Goal: Task Accomplishment & Management: Complete application form

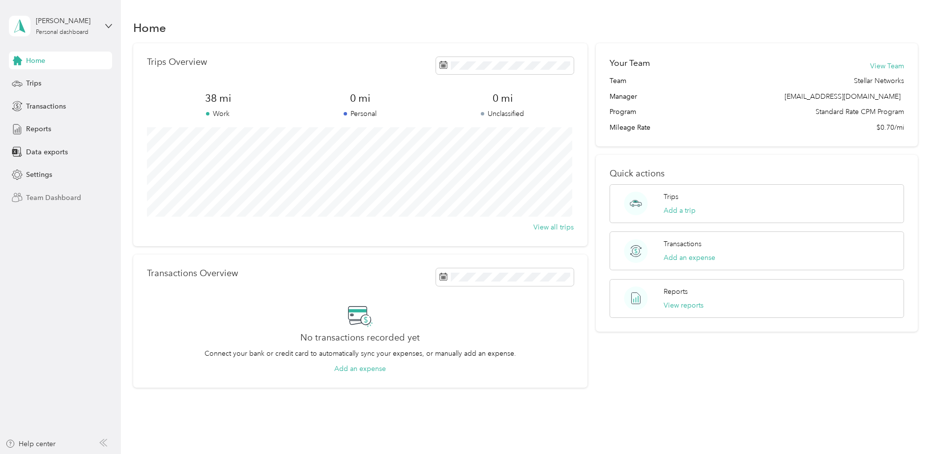
click at [45, 200] on span "Team Dashboard" at bounding box center [53, 198] width 55 height 10
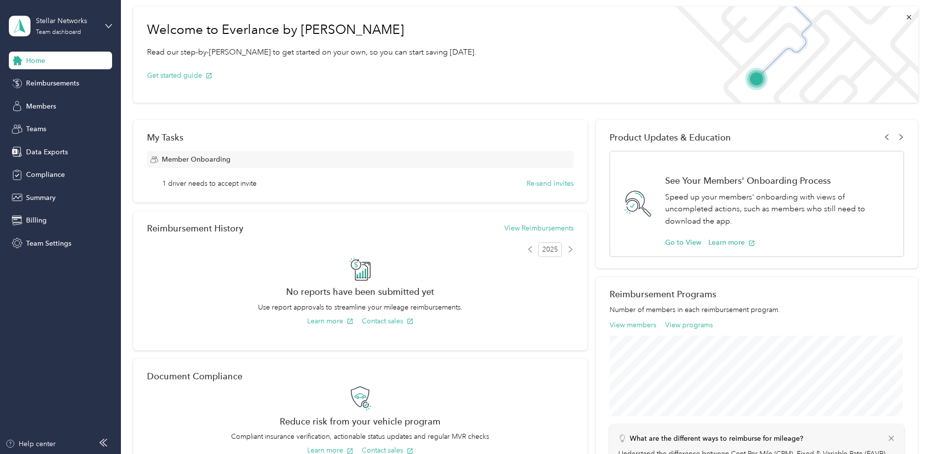
scroll to position [98, 0]
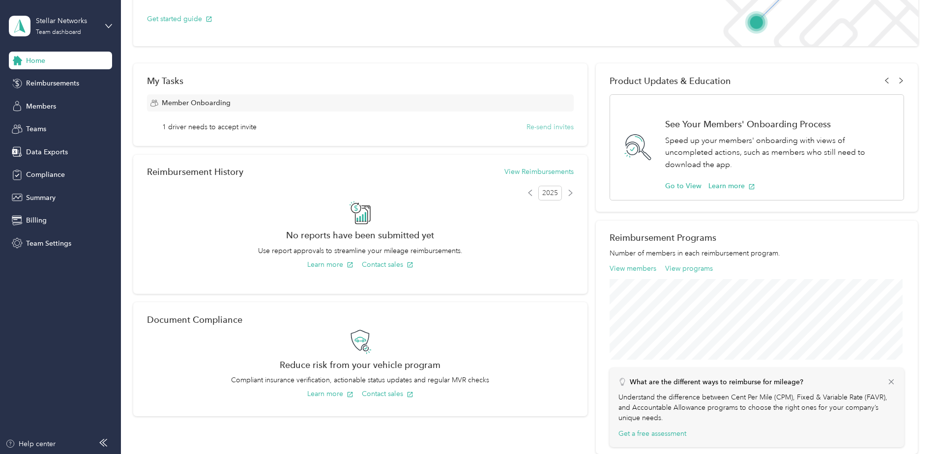
click at [542, 125] on button "Re-send invites" at bounding box center [550, 127] width 47 height 10
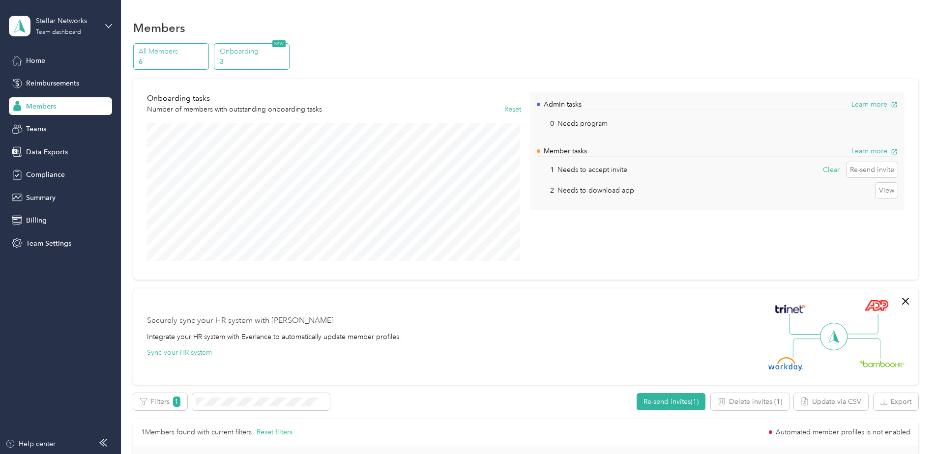
click at [162, 58] on p "6" at bounding box center [172, 62] width 67 height 10
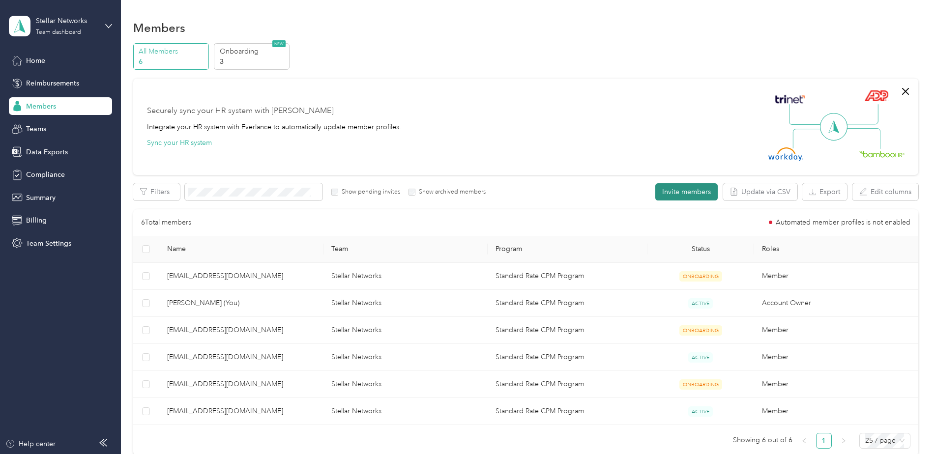
click at [688, 192] on button "Invite members" at bounding box center [686, 191] width 62 height 17
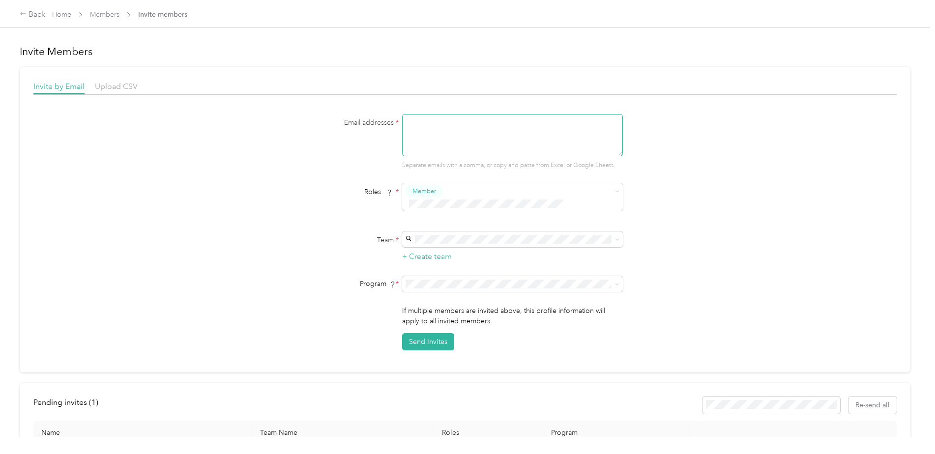
click at [474, 124] on textarea at bounding box center [512, 135] width 221 height 42
type textarea "b"
type textarea "[EMAIL_ADDRESS][DOMAIN_NAME]"
type button "2367932af82246a98c1b1502f22b7d52"
click at [737, 188] on div "Email addresses * [EMAIL_ADDRESS][DOMAIN_NAME] Separate emails with a comma, or…" at bounding box center [464, 232] width 863 height 236
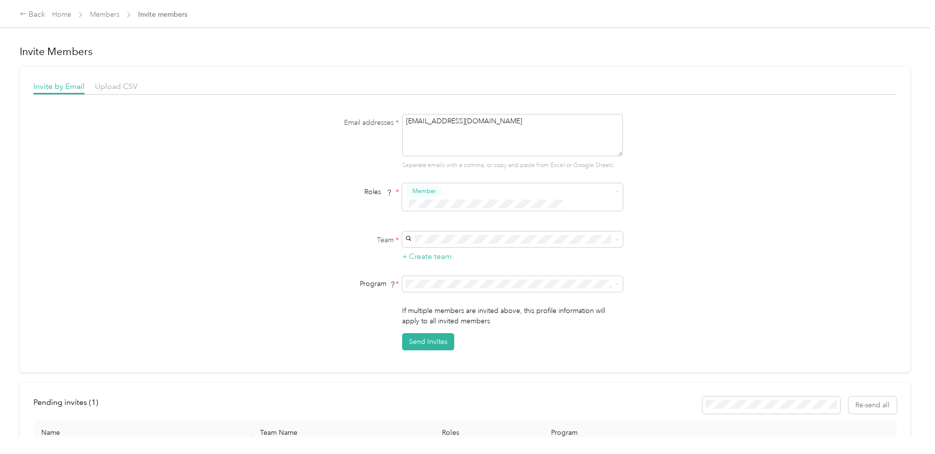
click at [493, 244] on span "Stellar Networks (Main organization)" at bounding box center [463, 242] width 111 height 8
click at [692, 223] on div "Email addresses * [EMAIL_ADDRESS][DOMAIN_NAME] Separate emails with a comma, or…" at bounding box center [464, 232] width 863 height 236
click at [417, 333] on button "Send Invites" at bounding box center [428, 341] width 52 height 17
click at [434, 333] on button "Send Invites" at bounding box center [428, 341] width 52 height 17
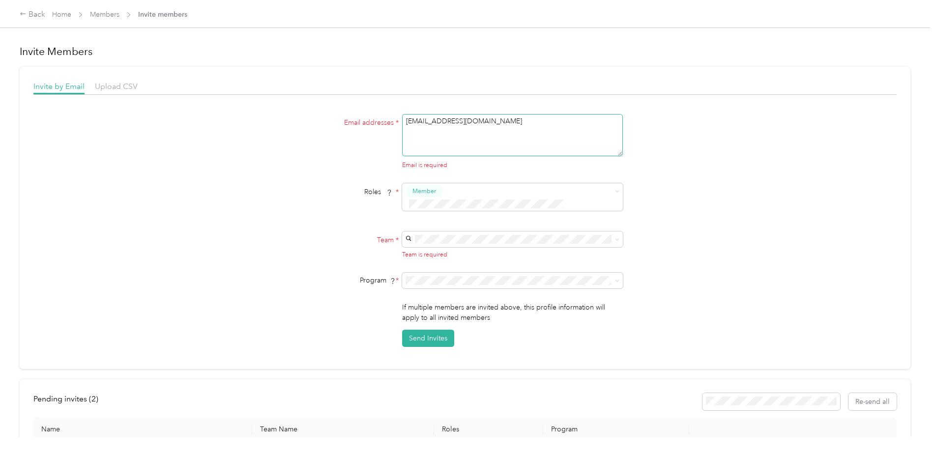
click at [446, 137] on textarea "[EMAIL_ADDRESS][DOMAIN_NAME]" at bounding box center [512, 135] width 221 height 42
click at [515, 122] on textarea "[EMAIL_ADDRESS][DOMAIN_NAME]" at bounding box center [512, 135] width 221 height 42
click at [516, 119] on textarea "[EMAIL_ADDRESS][DOMAIN_NAME]" at bounding box center [512, 135] width 221 height 42
click at [403, 121] on textarea "[EMAIL_ADDRESS][DOMAIN_NAME]" at bounding box center [512, 135] width 221 height 42
click at [566, 127] on textarea "[EMAIL_ADDRESS][DOMAIN_NAME]" at bounding box center [512, 135] width 221 height 42
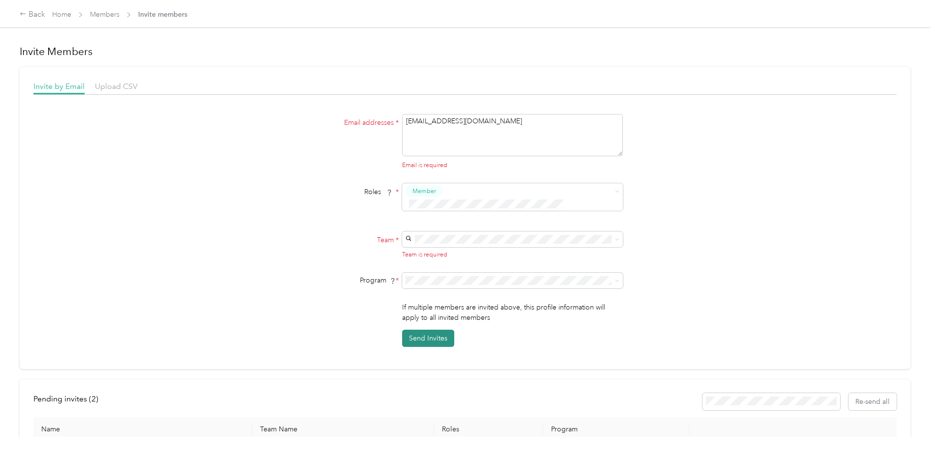
click at [427, 330] on button "Send Invites" at bounding box center [428, 338] width 52 height 17
click at [450, 139] on textarea "[EMAIL_ADDRESS][DOMAIN_NAME]" at bounding box center [512, 135] width 221 height 42
drag, startPoint x: 524, startPoint y: 119, endPoint x: 280, endPoint y: 114, distance: 244.4
click at [279, 114] on div "Email addresses * [EMAIL_ADDRESS][DOMAIN_NAME] Email is required" at bounding box center [465, 142] width 379 height 56
type textarea "[EMAIL_ADDRESS][DOMAIN_NAME]"
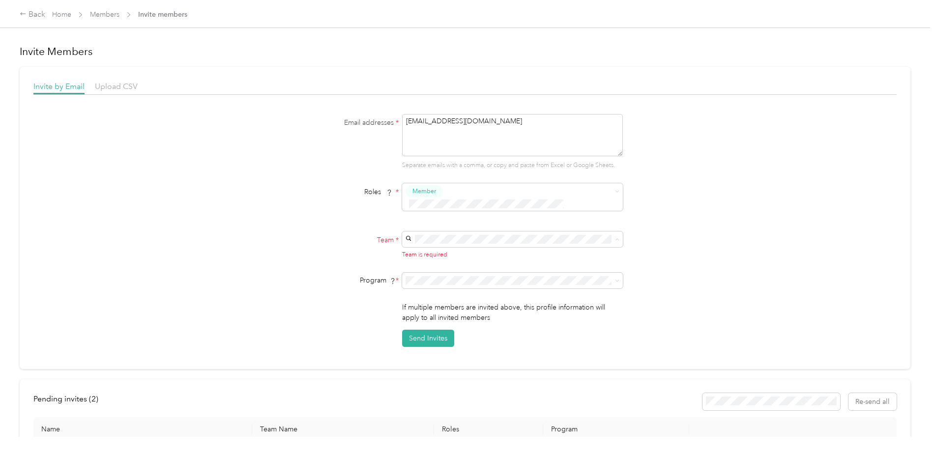
click at [437, 246] on span "Stellar Networks (Main organization)" at bounding box center [463, 244] width 111 height 8
click at [426, 333] on button "Send Invites" at bounding box center [428, 341] width 52 height 17
